Goal: Information Seeking & Learning: Learn about a topic

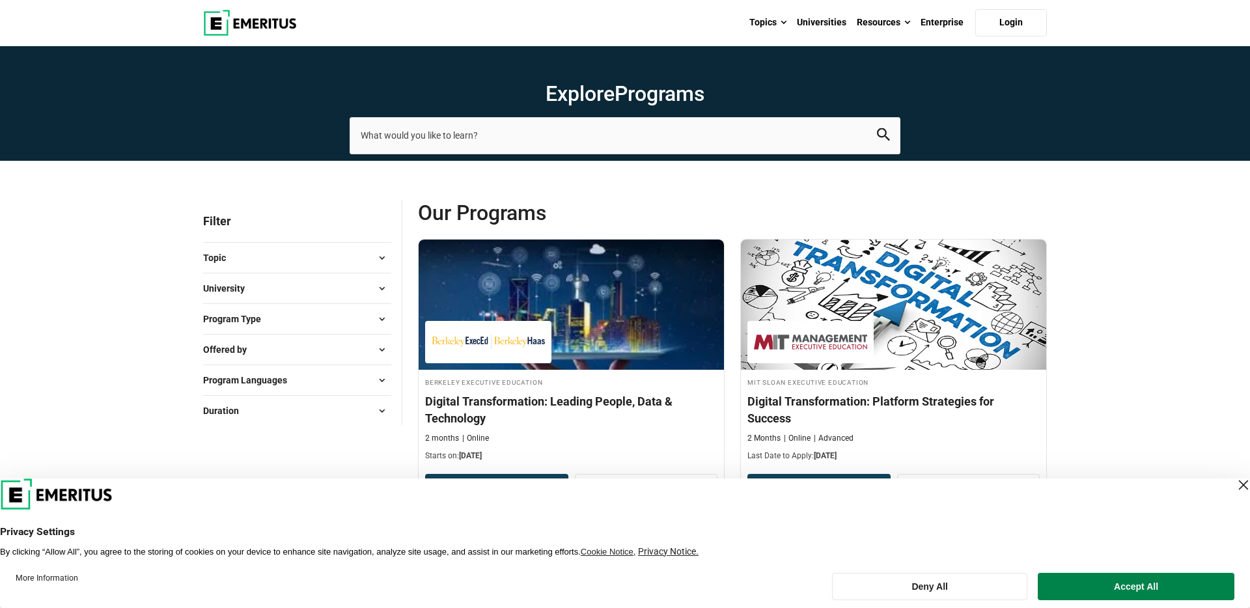
click at [389, 286] on span at bounding box center [382, 289] width 20 height 20
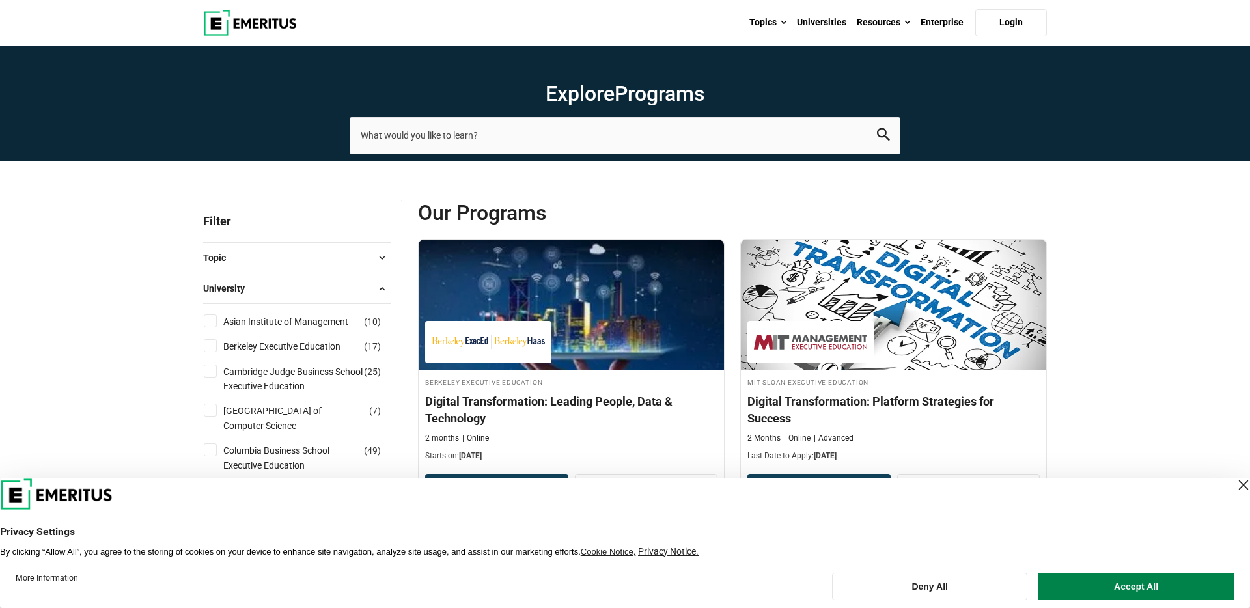
click at [380, 288] on span at bounding box center [382, 289] width 20 height 20
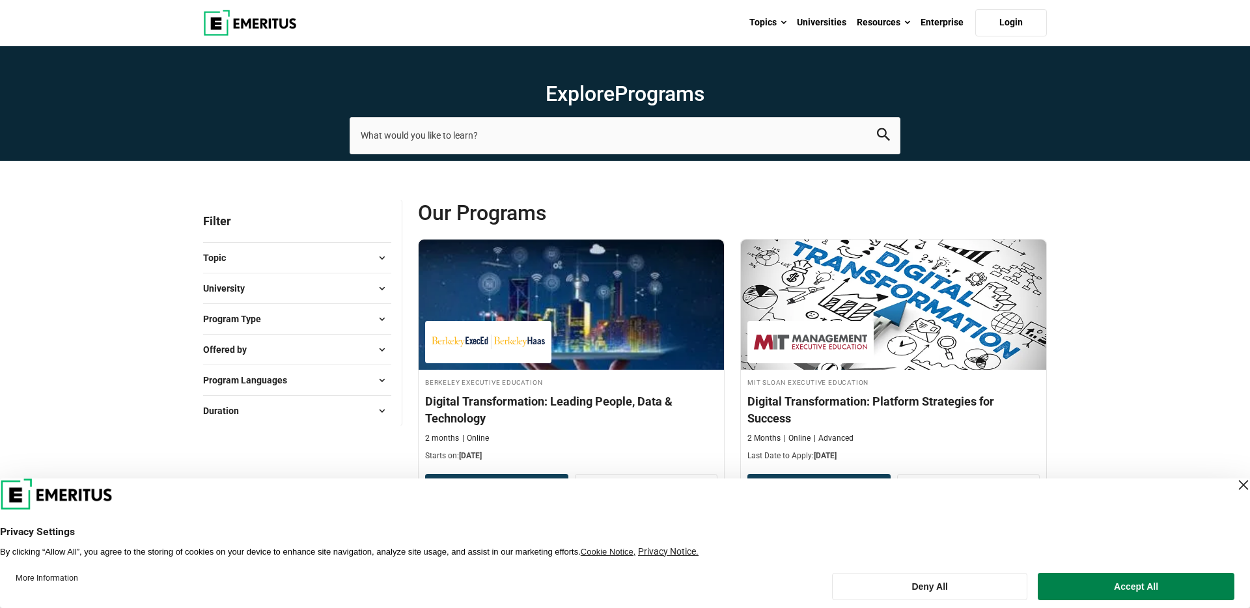
click at [381, 318] on span at bounding box center [382, 319] width 20 height 20
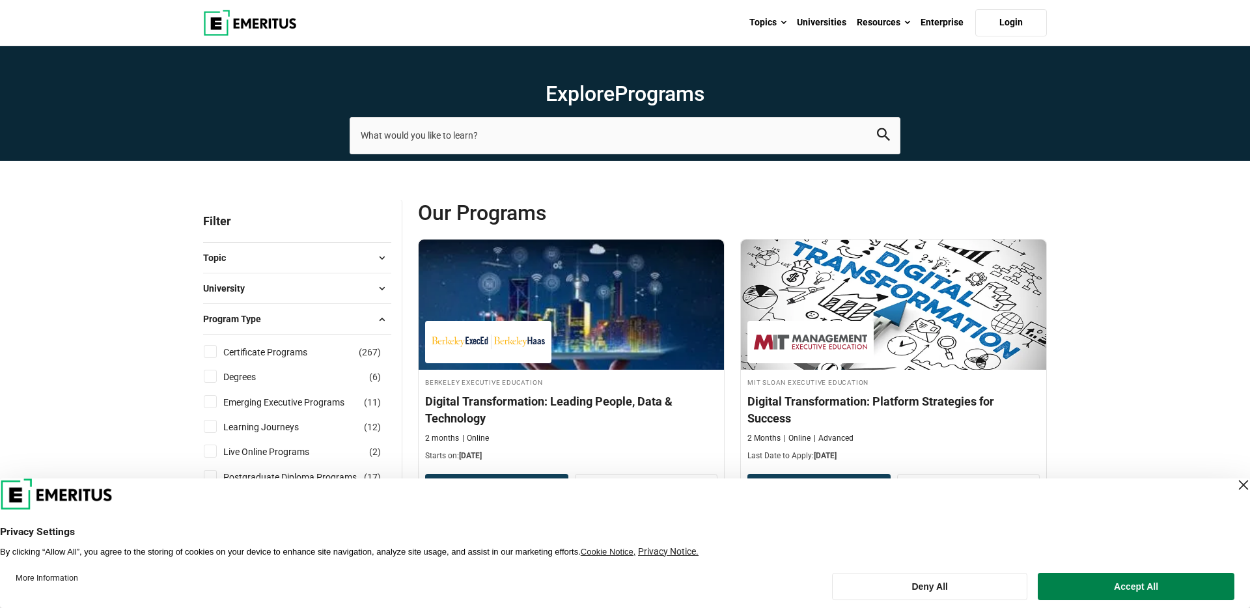
click at [212, 376] on input "Degrees ( 6 )" at bounding box center [210, 376] width 13 height 13
checkbox input "true"
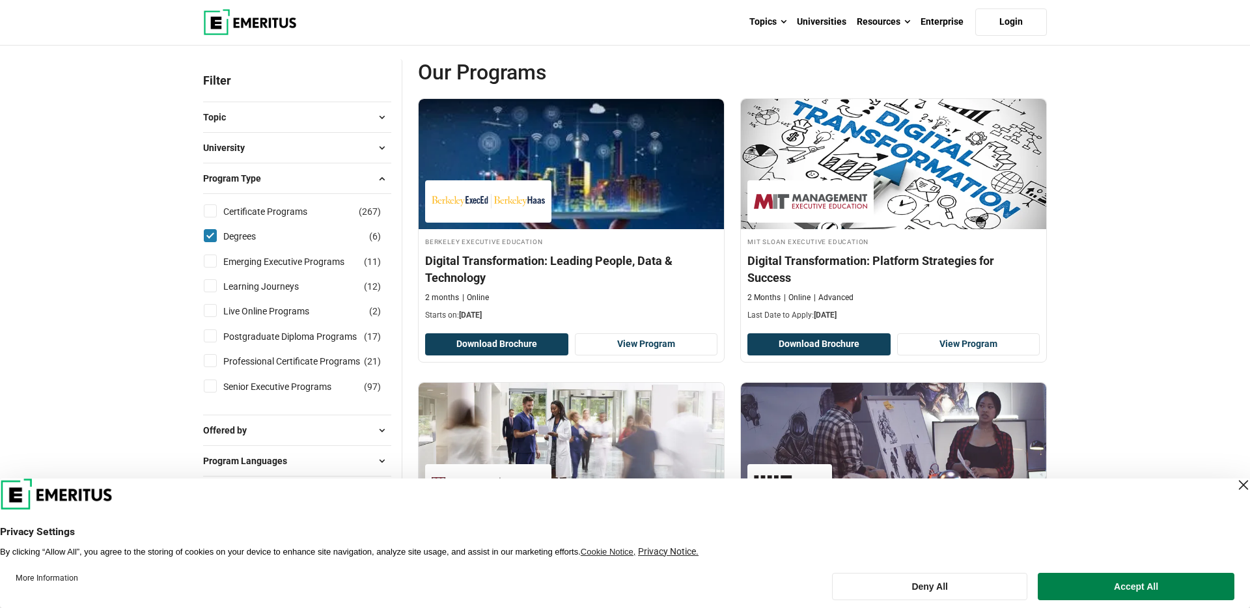
scroll to position [154, 0]
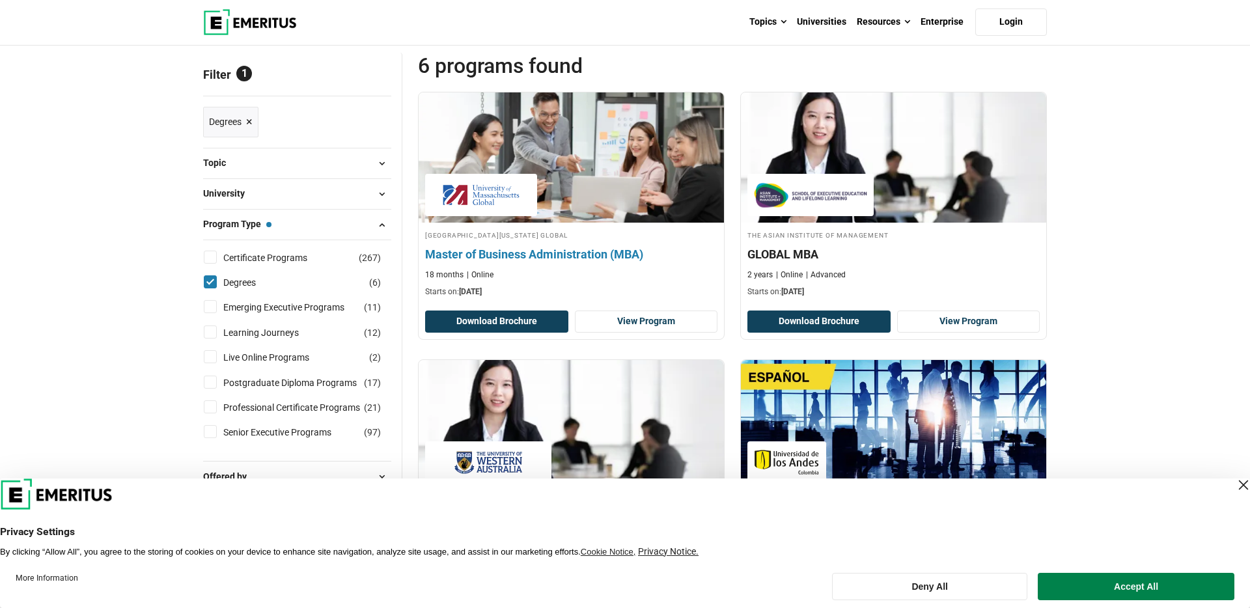
scroll to position [143, 0]
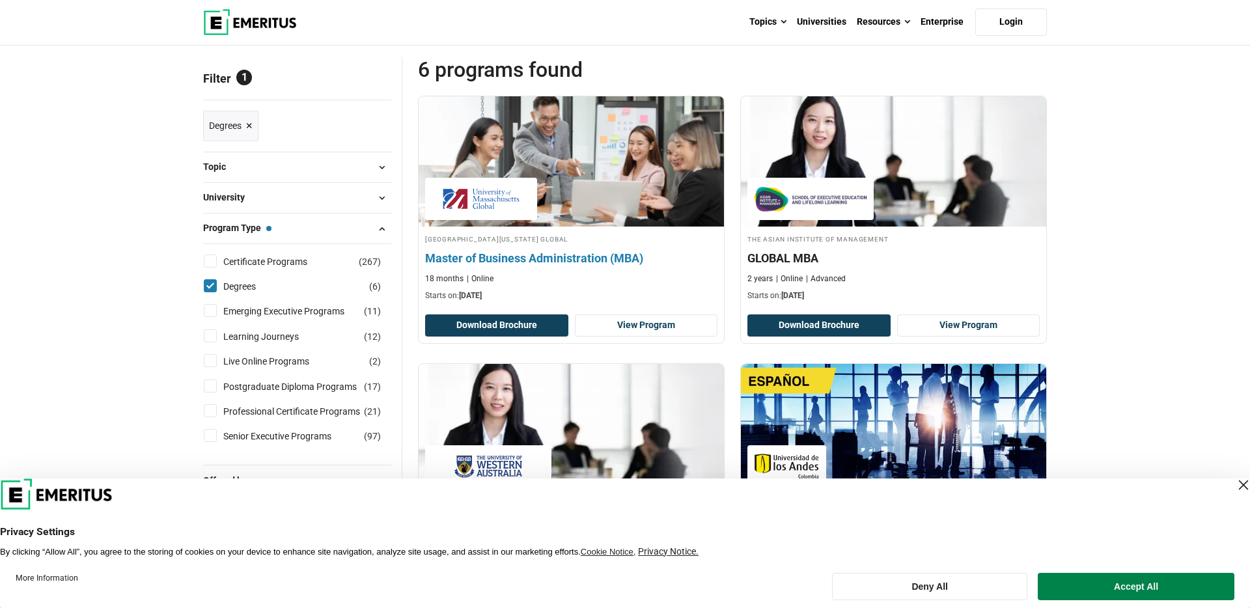
click at [528, 258] on h4 "Master of Business Administration (MBA)" at bounding box center [571, 258] width 292 height 16
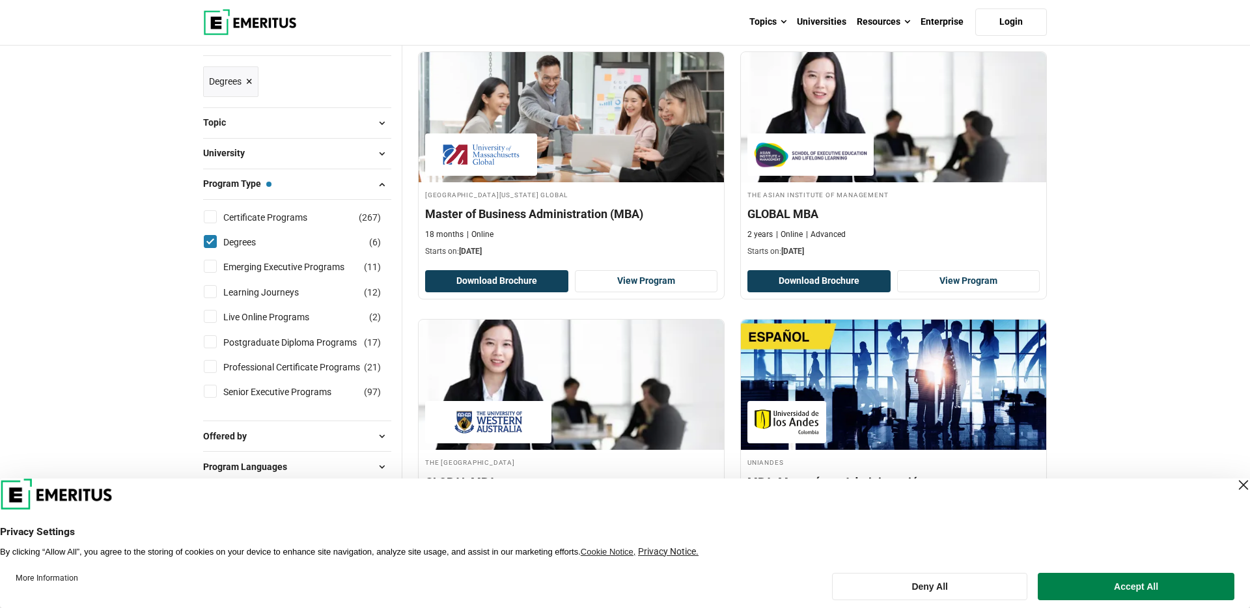
scroll to position [190, 0]
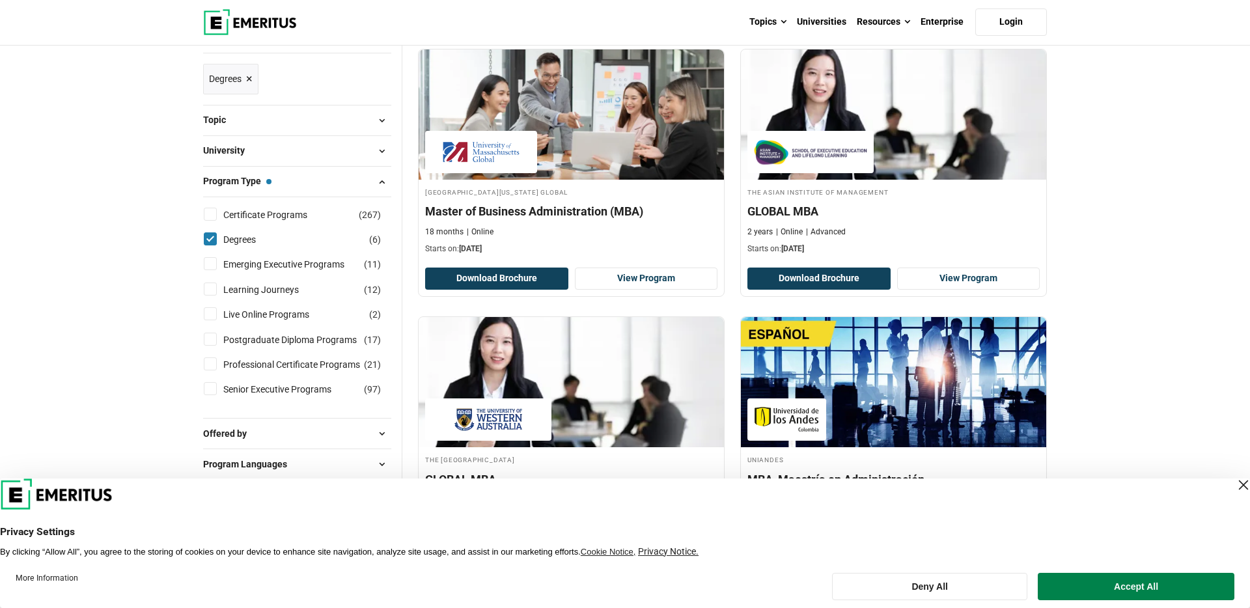
click at [210, 339] on input "Postgraduate Diploma Programs ( 17 )" at bounding box center [210, 339] width 13 height 13
checkbox input "true"
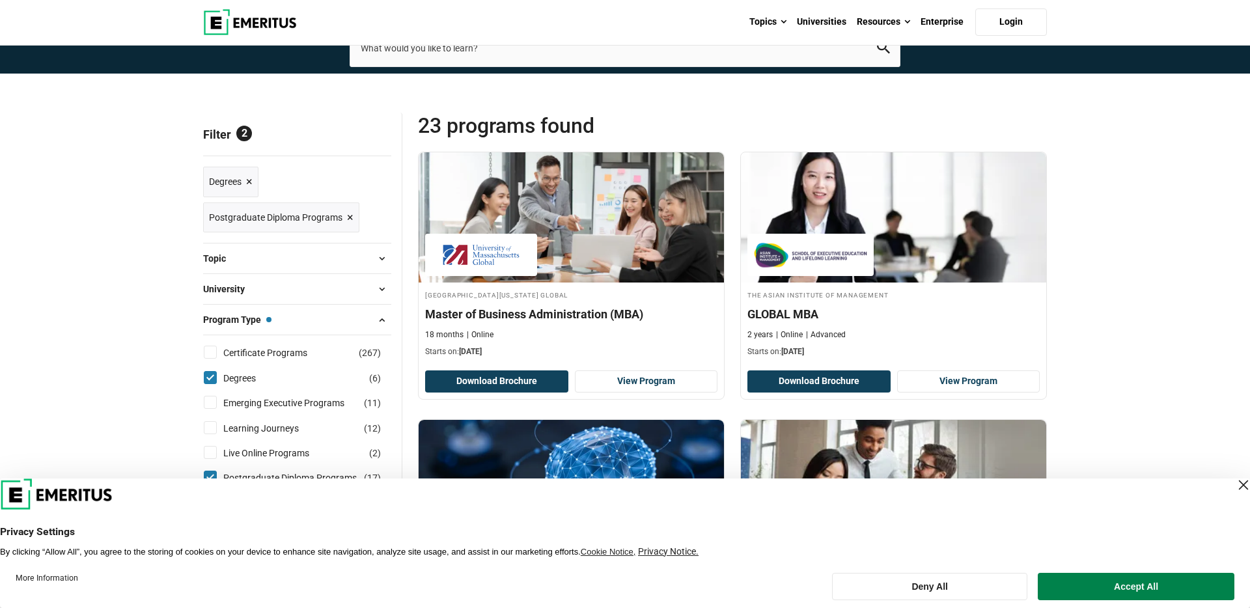
scroll to position [126, 0]
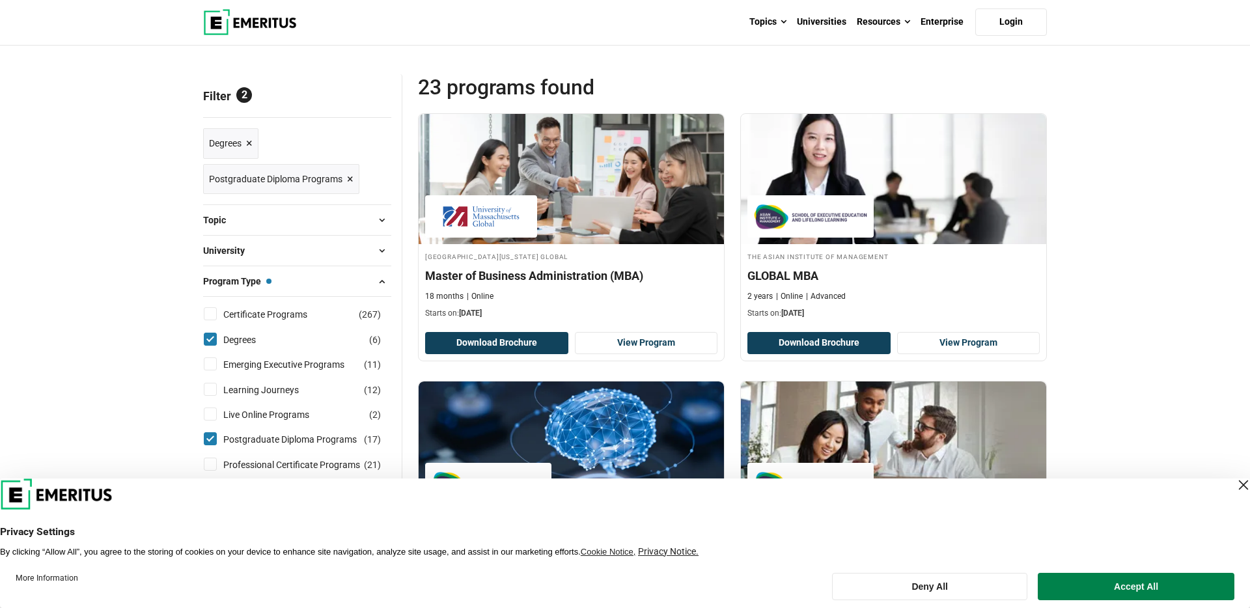
click at [213, 340] on input "Degrees ( 6 )" at bounding box center [210, 339] width 13 height 13
checkbox input "false"
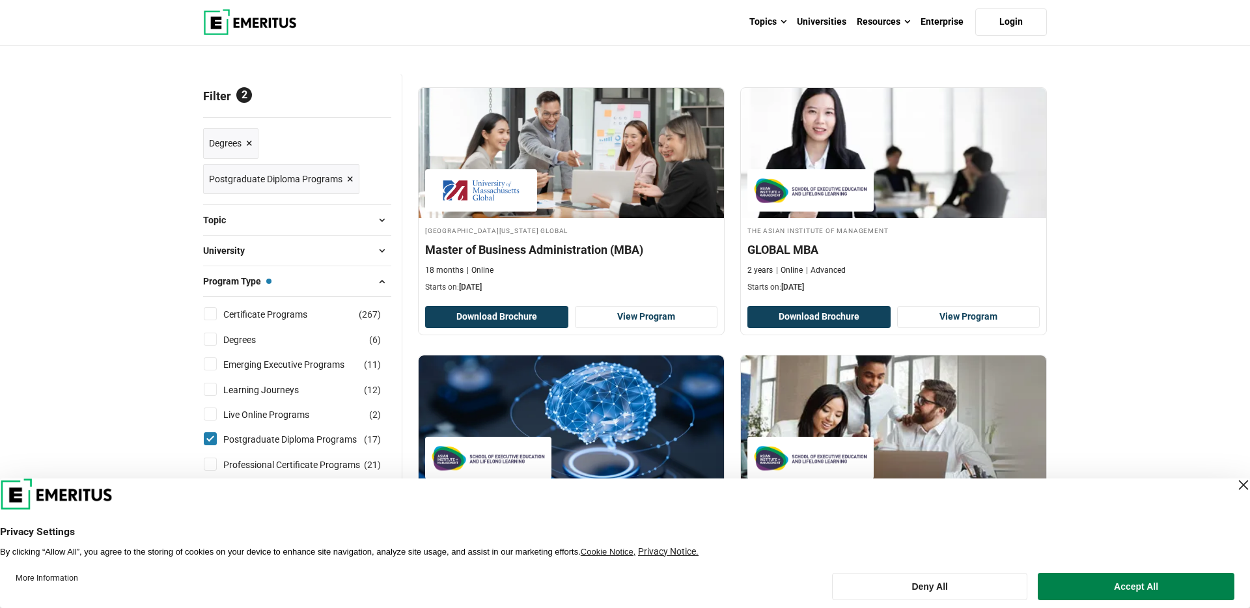
scroll to position [181, 0]
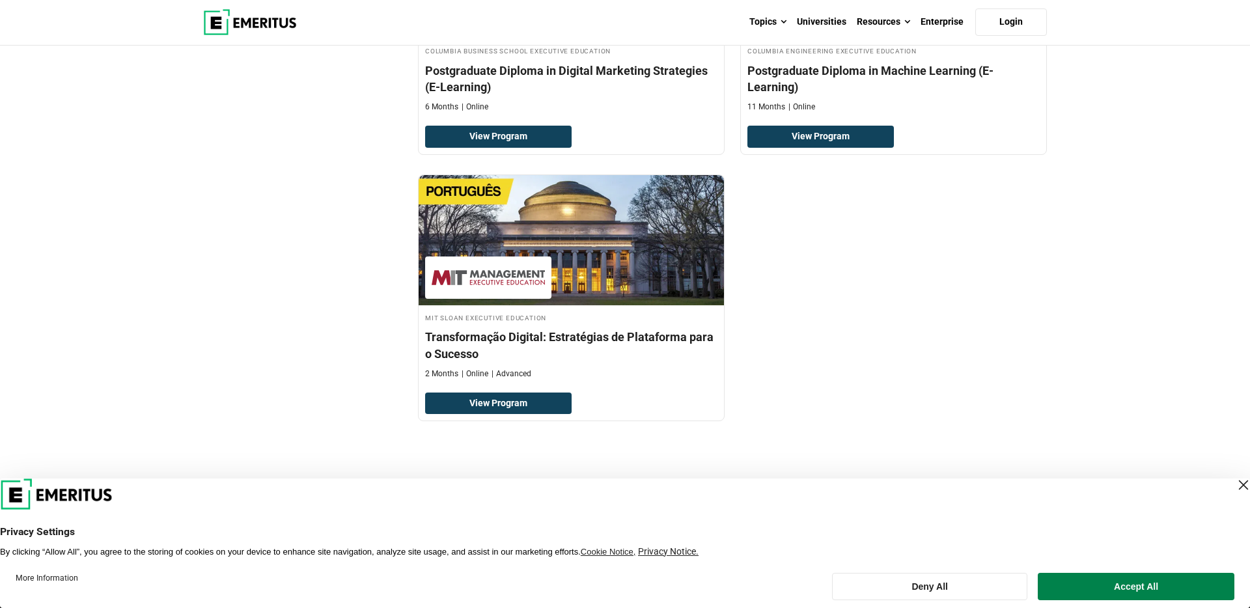
scroll to position [2167, 0]
